Goal: Ask a question

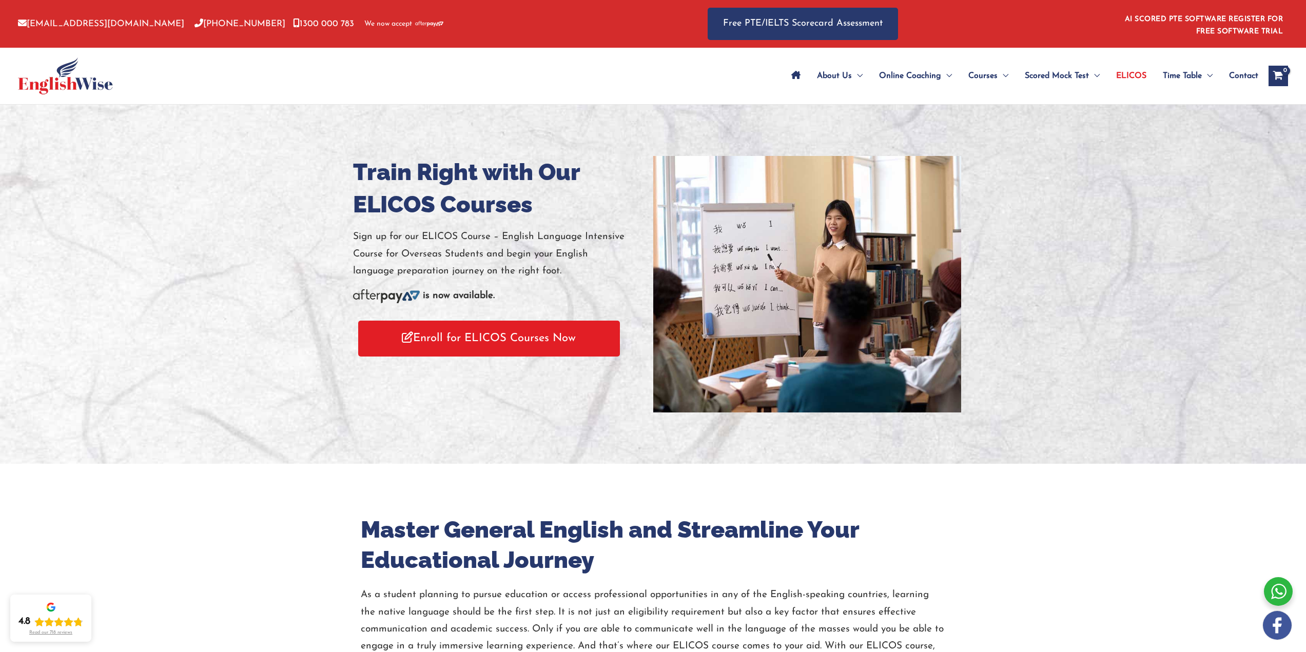
click at [1250, 76] on span "Contact" at bounding box center [1243, 76] width 29 height 36
click at [1248, 73] on span "Contact" at bounding box center [1243, 76] width 29 height 36
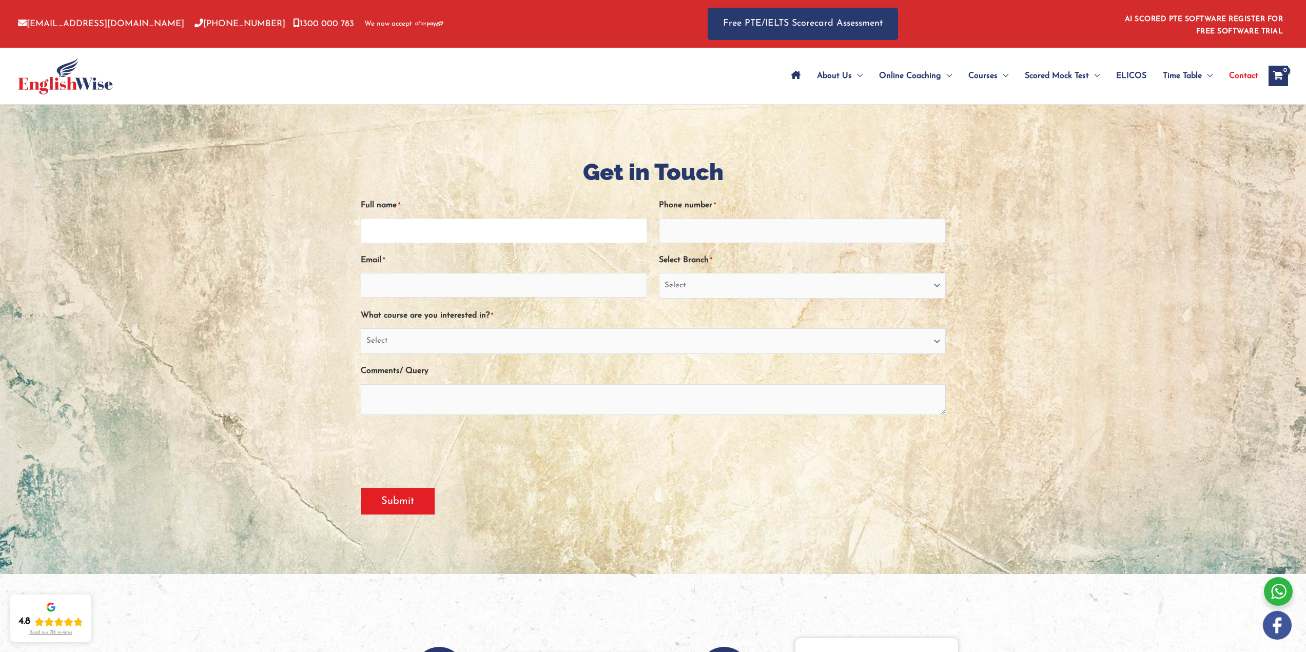
click at [398, 225] on input "Full name *" at bounding box center [504, 231] width 287 height 25
type input "Sehreen Akram"
type input "0449552349"
click at [383, 280] on input "Email *" at bounding box center [504, 285] width 287 height 25
type input "sehreenakram1975@gmail.com"
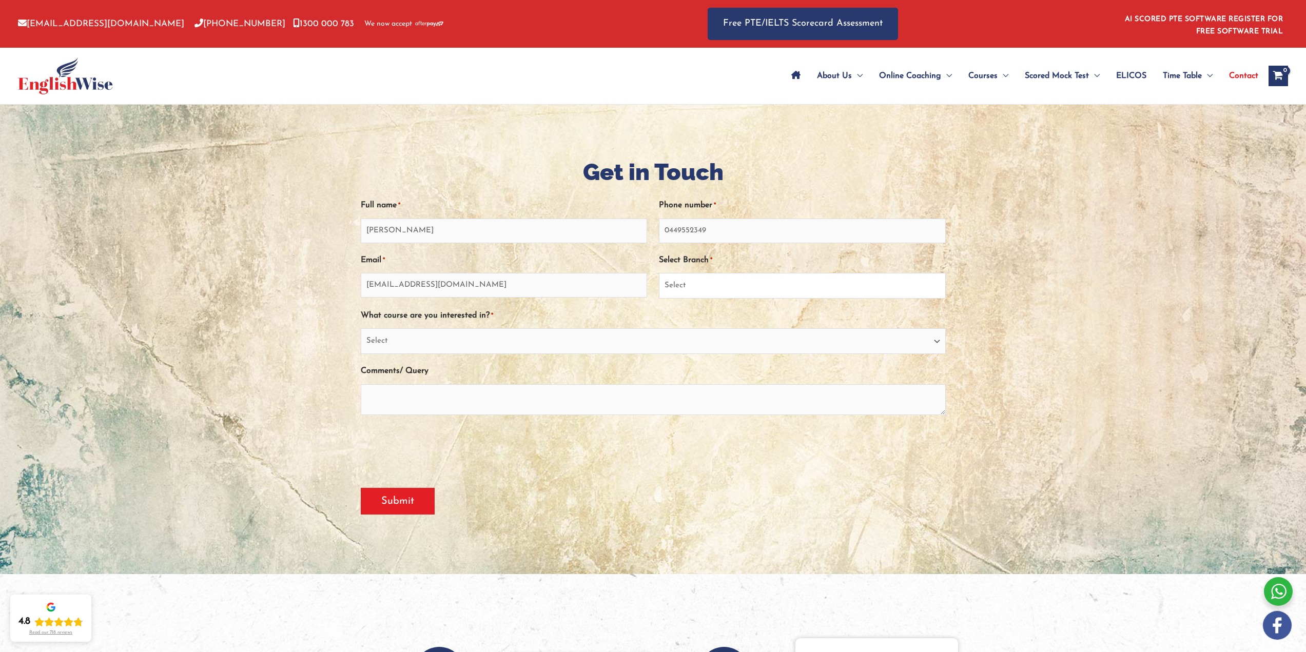
click at [756, 280] on select "Select Sydney City Center Sydney Parramatta EnglishWise Global Brisbane Gold Co…" at bounding box center [802, 286] width 287 height 26
select select "EnglishWise Global Brisbane"
click at [659, 273] on select "Select Sydney City Center Sydney Parramatta EnglishWise Global Brisbane Gold Co…" at bounding box center [802, 286] width 287 height 26
click at [467, 341] on select "Select PTE NAATI IELTS OET General English" at bounding box center [653, 341] width 585 height 26
select select "General English"
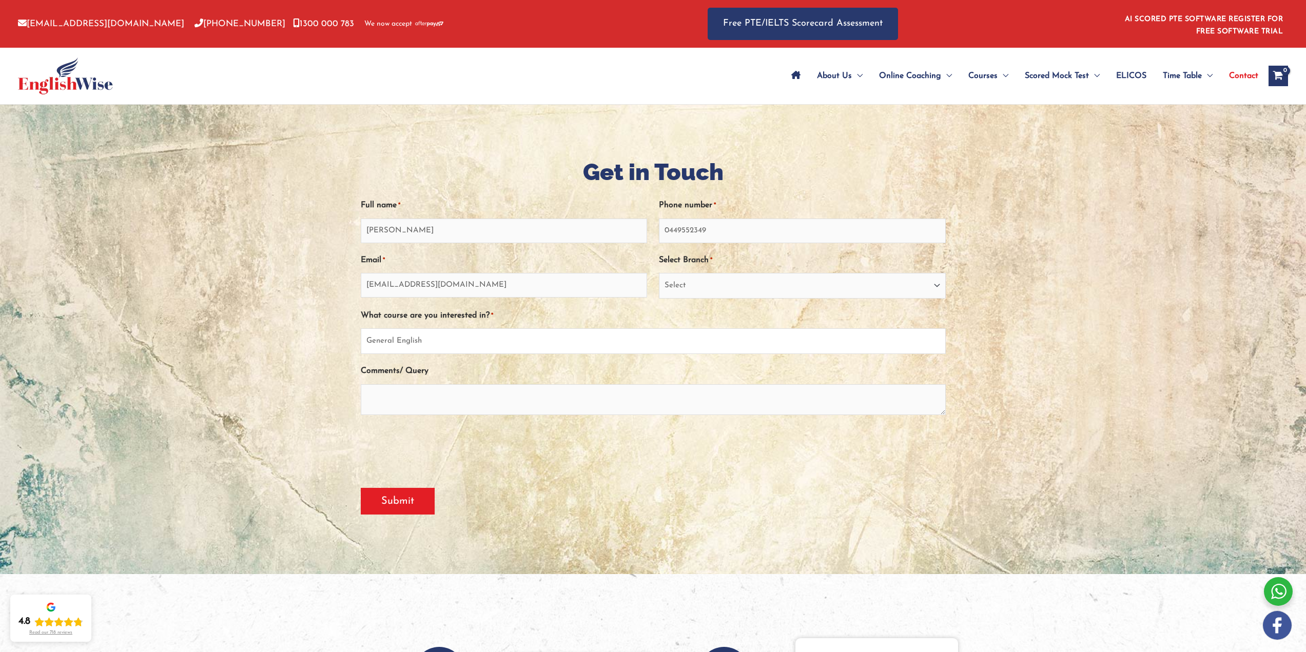
click at [361, 328] on select "Select PTE NAATI IELTS OET General English" at bounding box center [653, 341] width 585 height 26
click at [406, 404] on textarea "Comments/ Query" at bounding box center [653, 399] width 585 height 31
click at [473, 396] on textarea "Can you please advise on the english language learning schedule" at bounding box center [653, 399] width 585 height 31
click at [472, 395] on textarea "Can you please advise on the english language learning schedule" at bounding box center [653, 399] width 585 height 31
type textarea "Can you please advise on the general english language learning schedule?"
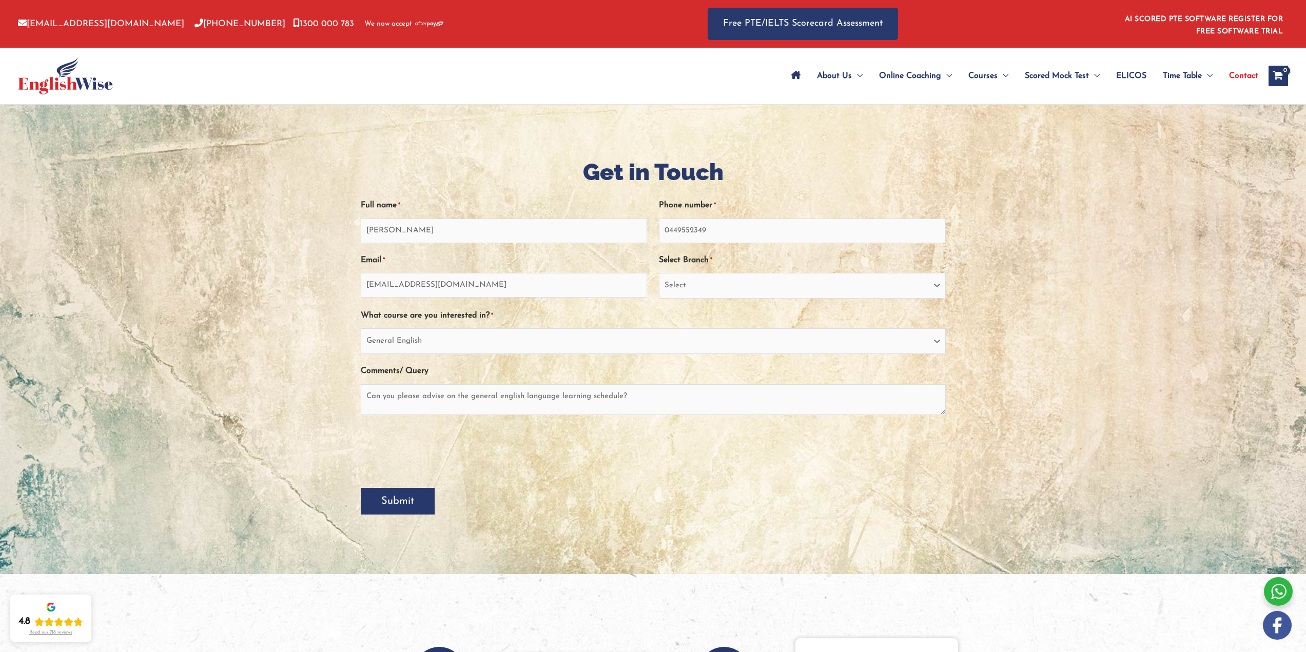
click at [401, 501] on input "Submit" at bounding box center [398, 501] width 74 height 27
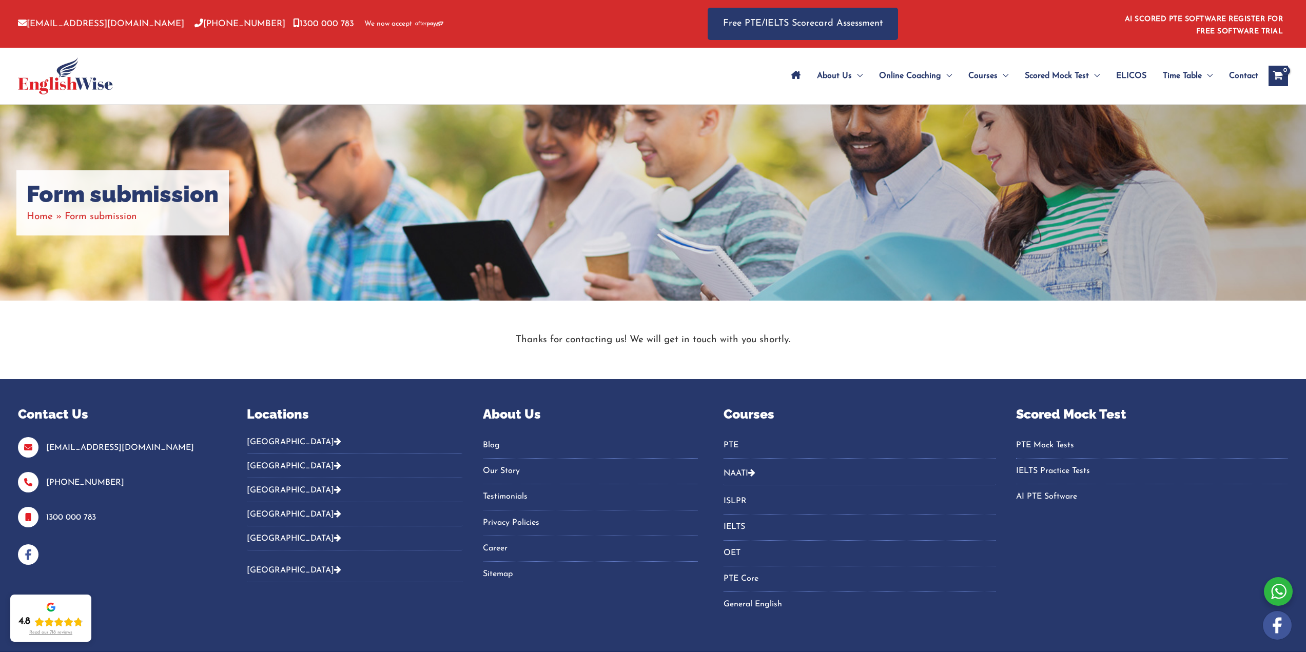
click at [270, 443] on button "[GEOGRAPHIC_DATA]" at bounding box center [354, 445] width 215 height 17
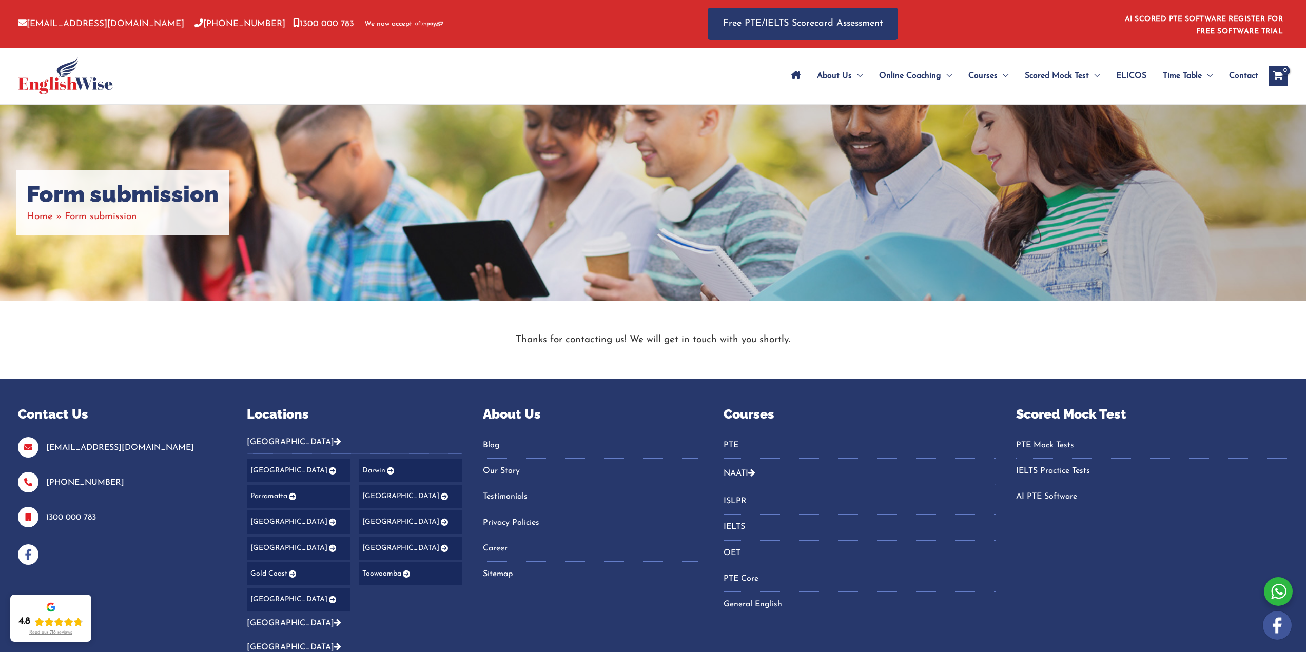
click at [273, 550] on link "[GEOGRAPHIC_DATA]" at bounding box center [299, 548] width 104 height 23
click at [274, 548] on link "[GEOGRAPHIC_DATA]" at bounding box center [299, 548] width 104 height 23
click at [327, 547] on icon "Footer Widget 2" at bounding box center [331, 548] width 9 height 7
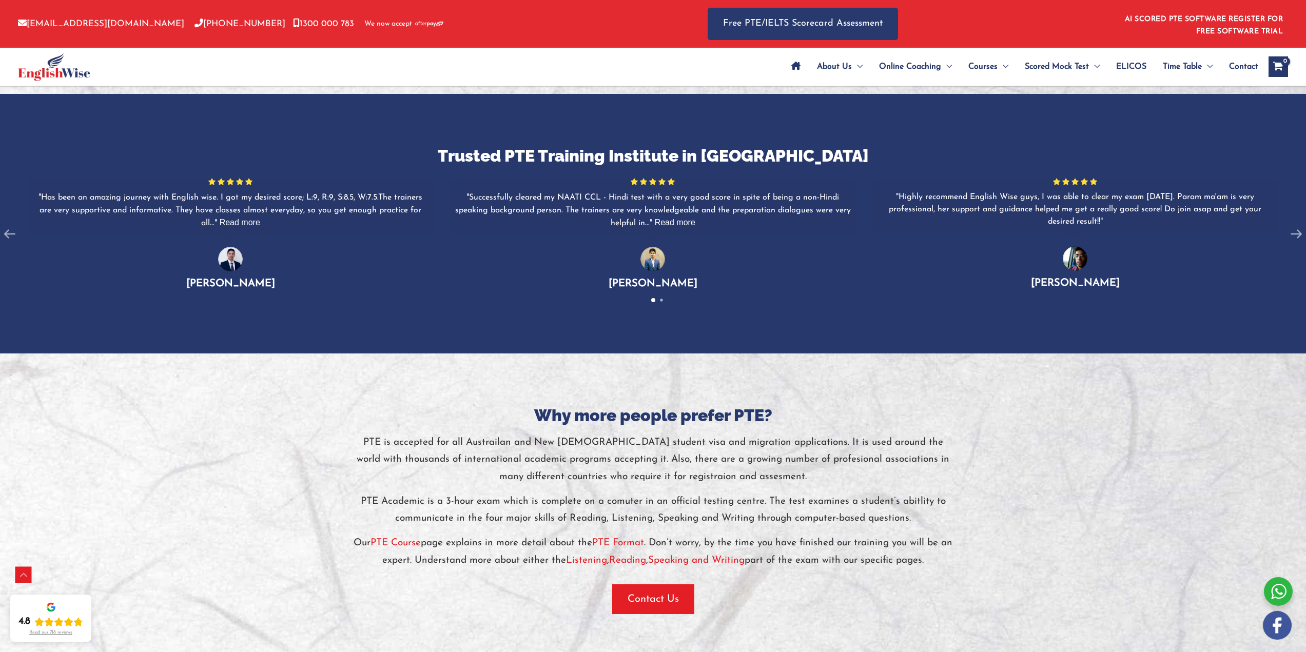
scroll to position [1796, 0]
